Goal: Information Seeking & Learning: Find specific fact

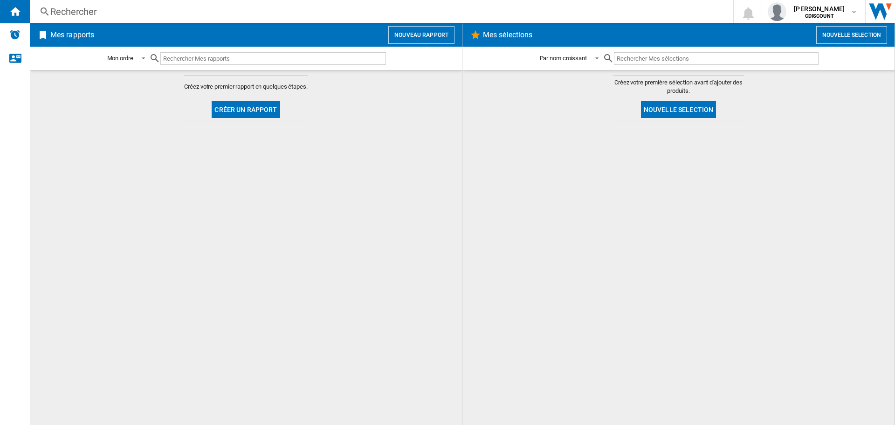
click at [254, 56] on input "text" at bounding box center [273, 58] width 226 height 13
paste input "VTE3417766187055"
type input "VTE3417766187055"
click at [66, 15] on div "Rechercher" at bounding box center [379, 11] width 658 height 13
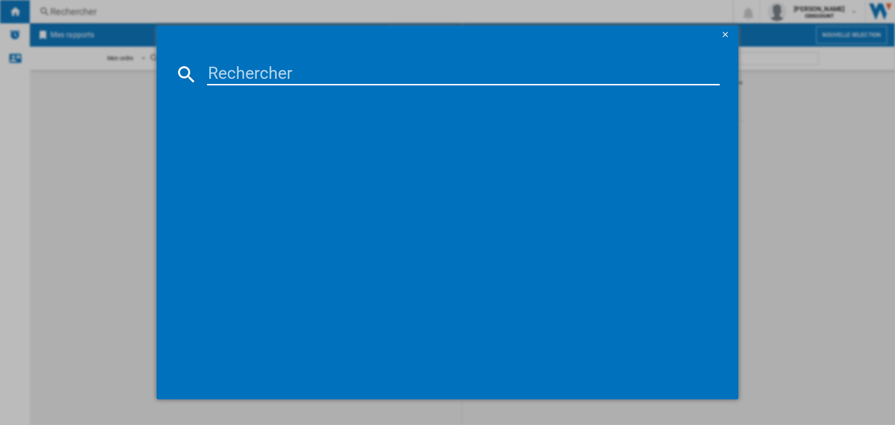
click at [231, 79] on input at bounding box center [463, 74] width 513 height 22
paste input "VTE3417766187055"
type input "VTE3417766187055"
